Goal: Information Seeking & Learning: Check status

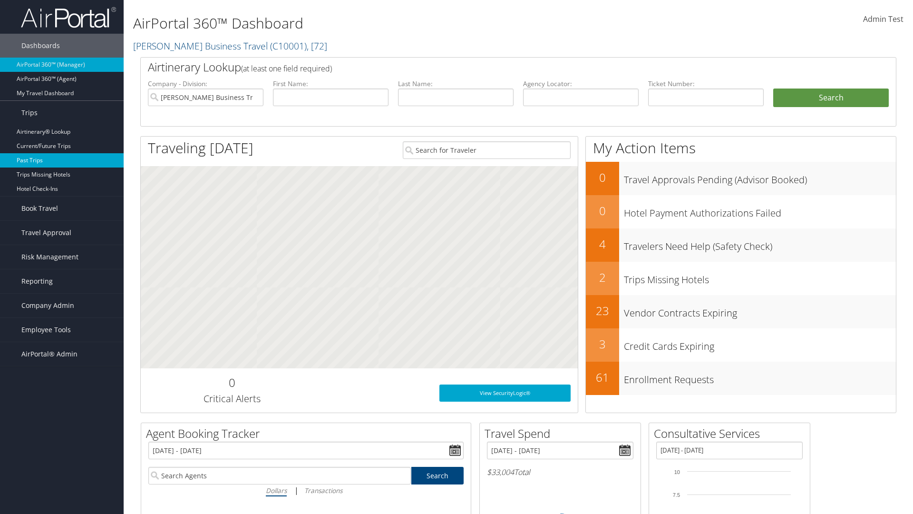
click at [62, 160] on link "Past Trips" at bounding box center [62, 160] width 124 height 14
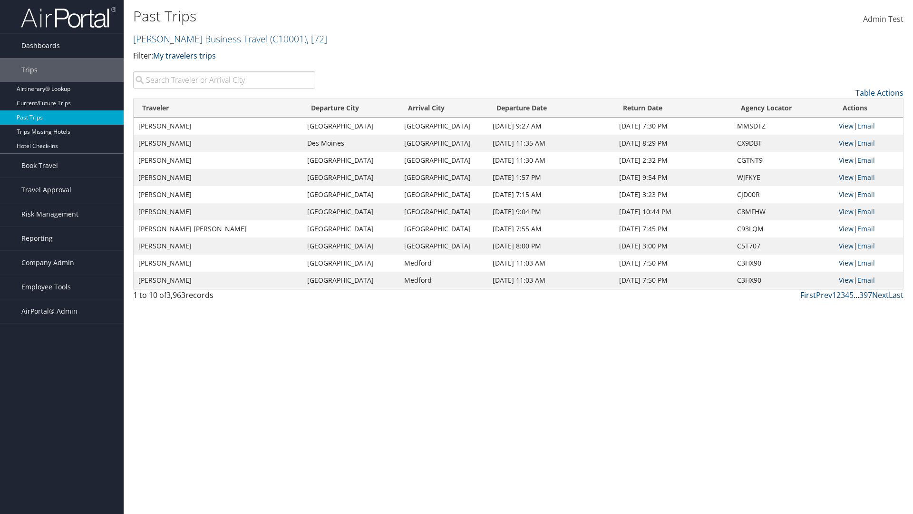
click at [186, 55] on link "My travelers trips" at bounding box center [184, 55] width 63 height 10
click at [218, 70] on link "My trips" at bounding box center [217, 70] width 125 height 16
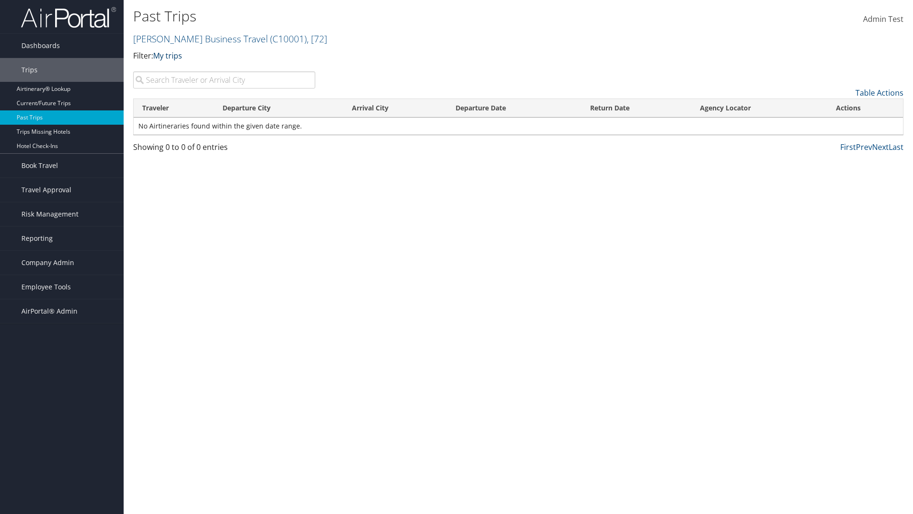
click at [169, 55] on link "My trips" at bounding box center [167, 55] width 29 height 10
click at [218, 70] on link "My travelers trips" at bounding box center [217, 70] width 125 height 16
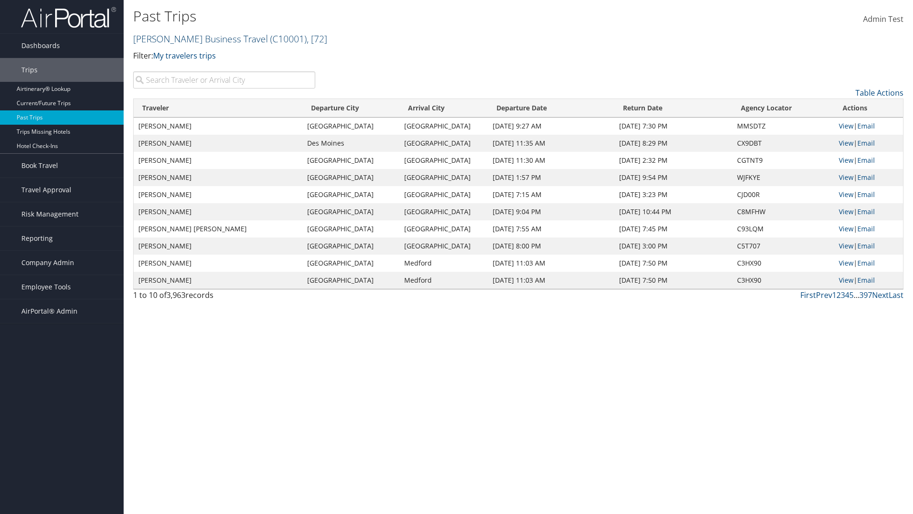
click at [196, 39] on link "[PERSON_NAME] Business Travel ( C10001 ) , [ 72 ]" at bounding box center [230, 38] width 194 height 13
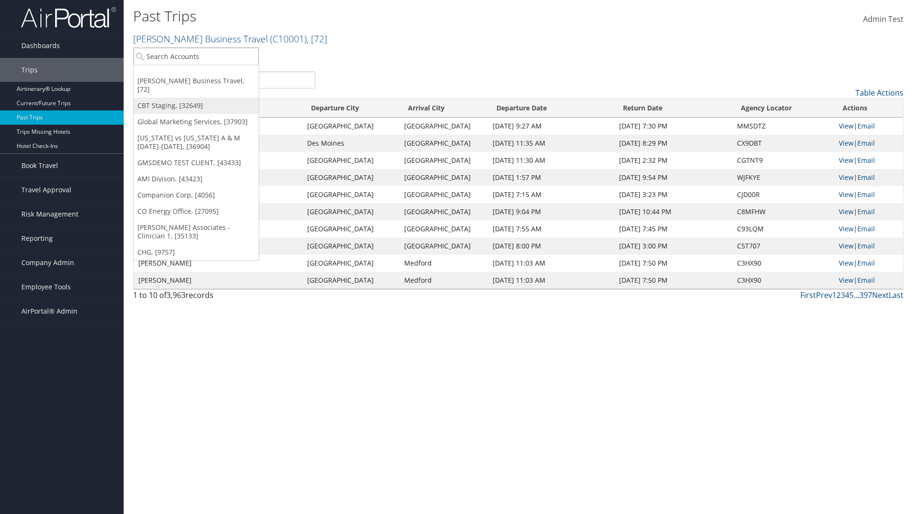
click at [196, 97] on link "CBT Staging, [32649]" at bounding box center [196, 105] width 125 height 16
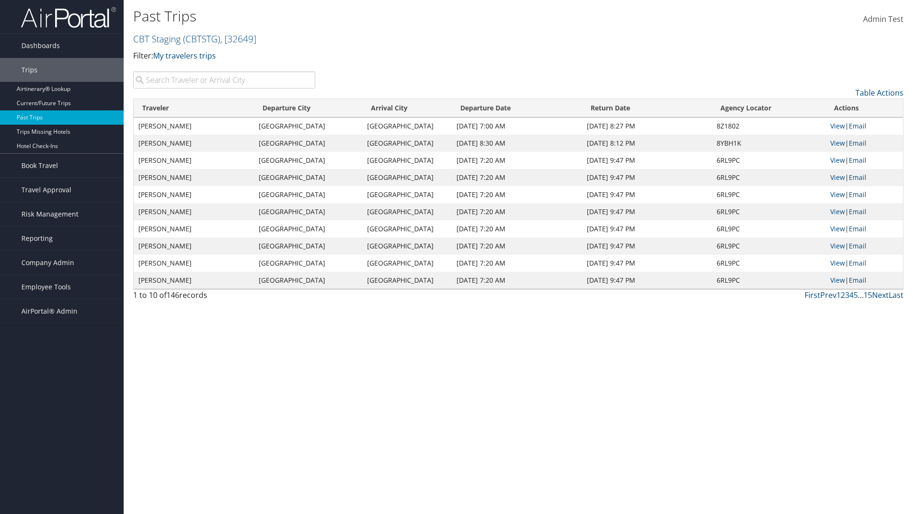
click at [194, 108] on th "Traveler" at bounding box center [194, 108] width 120 height 19
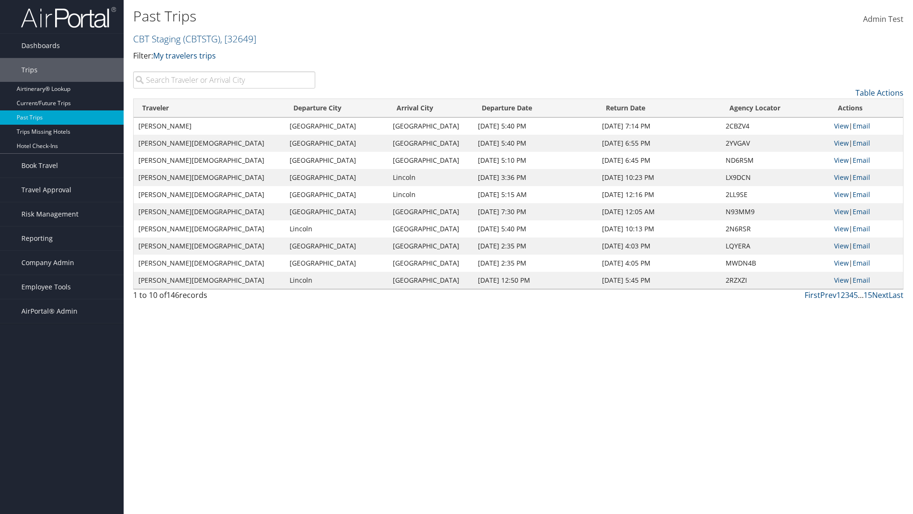
click at [194, 108] on th "Traveler" at bounding box center [209, 108] width 151 height 19
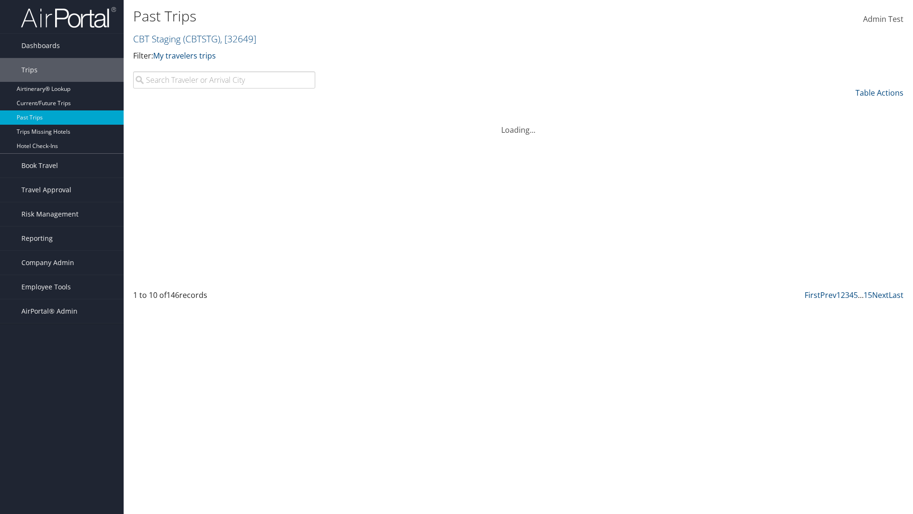
click at [309, 108] on th "Departure City" at bounding box center [336, 108] width 103 height 19
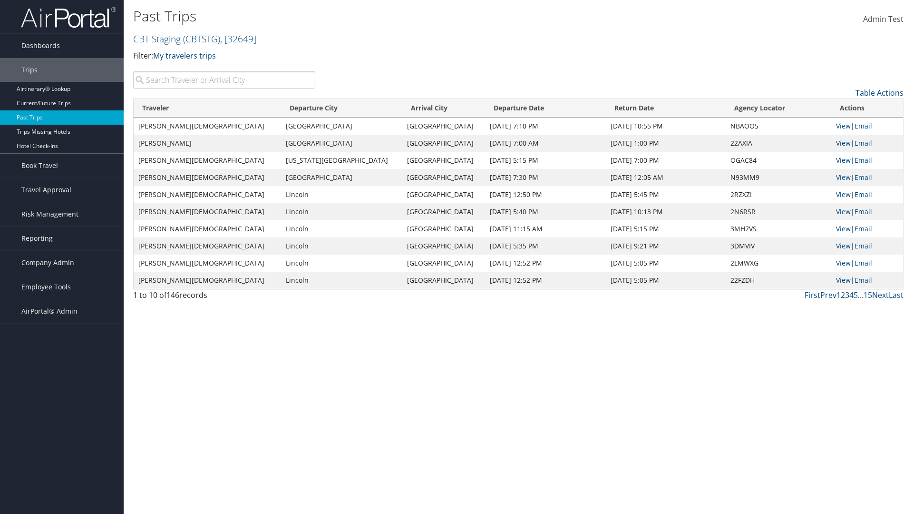
click at [309, 108] on th "Departure City" at bounding box center [341, 108] width 121 height 19
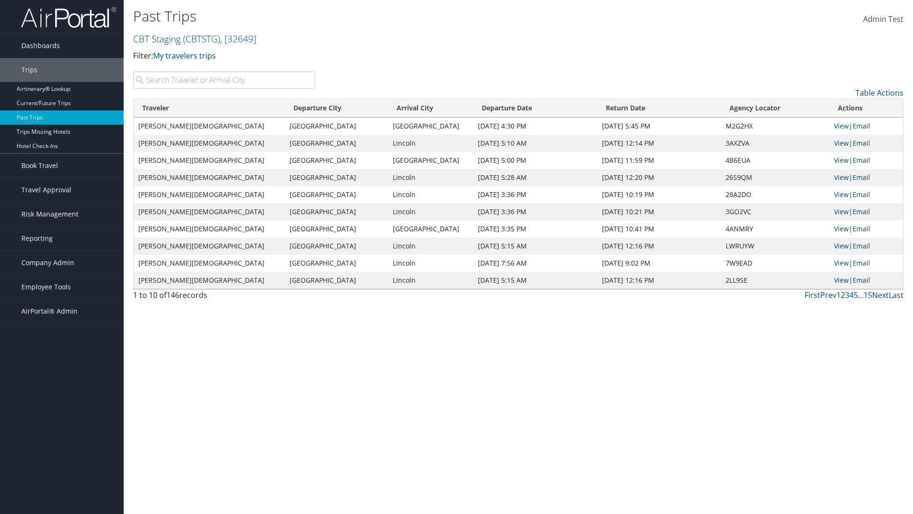
click at [406, 108] on th "Arrival City" at bounding box center [430, 108] width 85 height 19
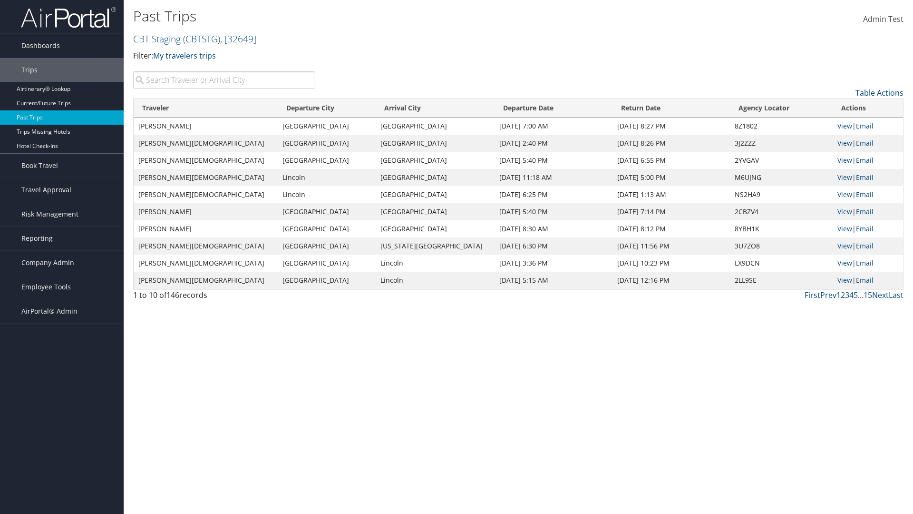
click at [406, 108] on th "Arrival City" at bounding box center [435, 108] width 119 height 19
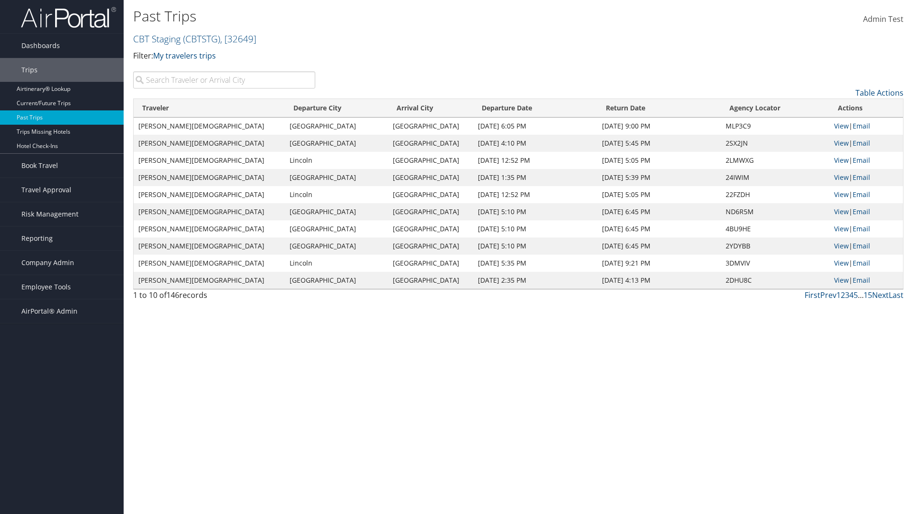
click at [515, 108] on th "Departure Date" at bounding box center [535, 108] width 124 height 19
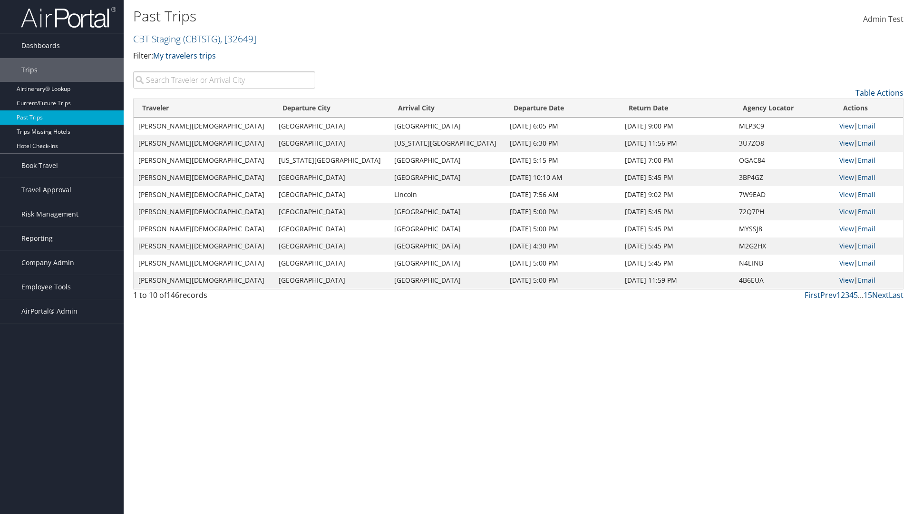
click at [515, 108] on th "Departure Date" at bounding box center [562, 108] width 115 height 19
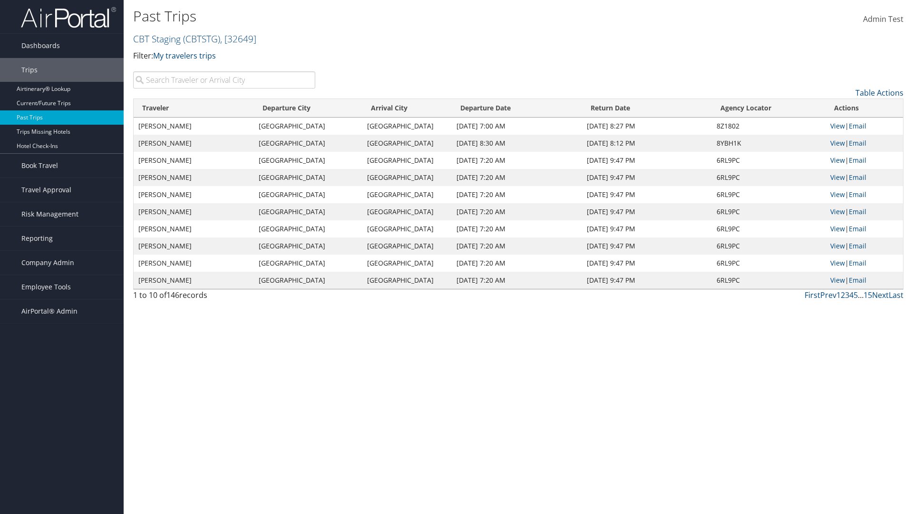
click at [646, 108] on th "Return Date" at bounding box center [646, 108] width 129 height 19
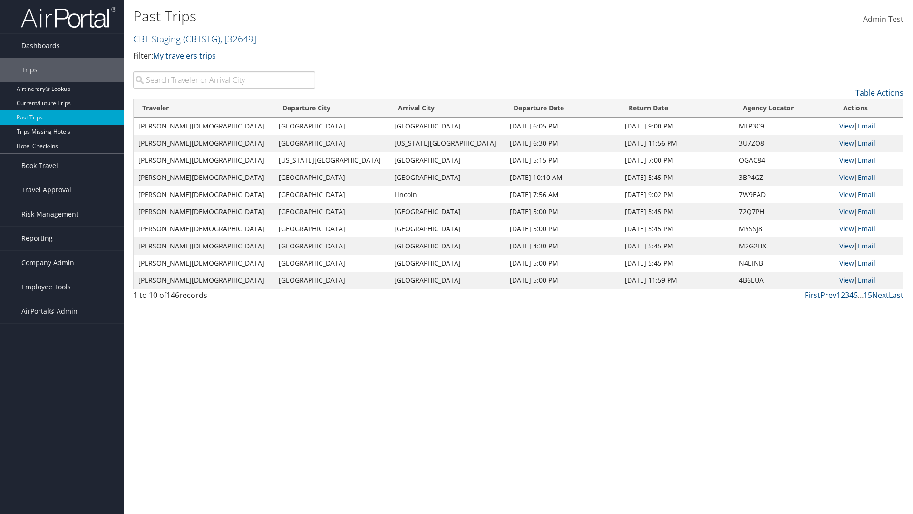
click at [646, 108] on th "Return Date" at bounding box center [677, 108] width 114 height 19
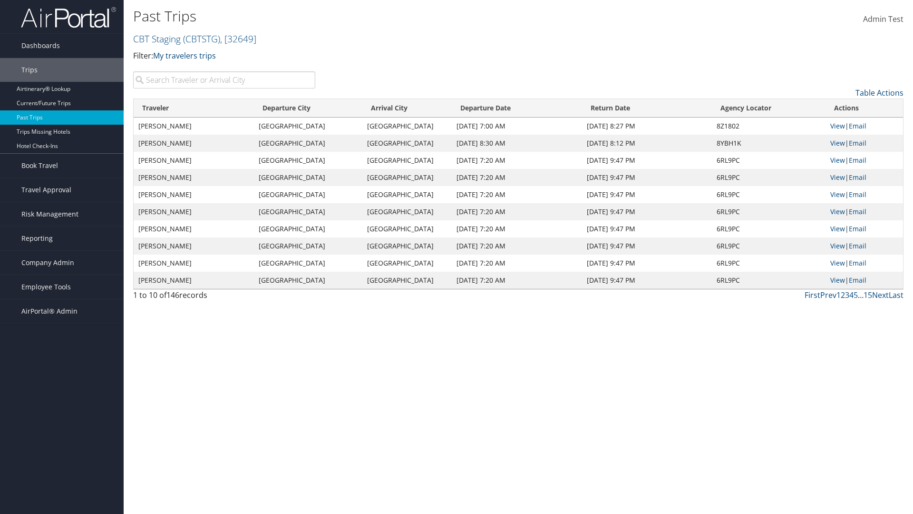
click at [767, 108] on th "Agency Locator" at bounding box center [769, 108] width 114 height 19
